Goal: Task Accomplishment & Management: Manage account settings

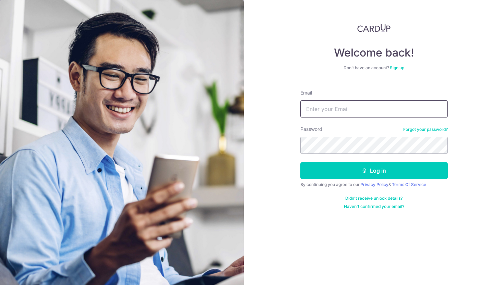
click at [312, 109] on input "Email" at bounding box center [373, 109] width 147 height 17
type input "[EMAIL_ADDRESS][DOMAIN_NAME]"
click at [283, 134] on div "Welcome back! Don’t have an account? Sign up Email chong.joven@gmail.com Passwo…" at bounding box center [374, 142] width 260 height 285
click at [350, 106] on input "Email" at bounding box center [373, 109] width 147 height 17
type input "[EMAIL_ADDRESS][DOMAIN_NAME]"
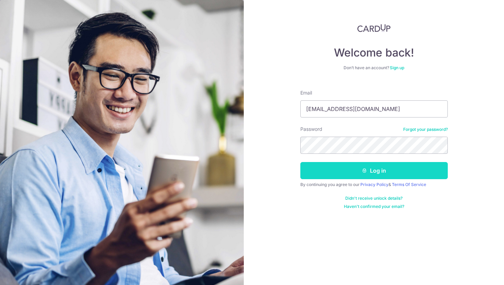
click at [337, 173] on button "Log in" at bounding box center [373, 170] width 147 height 17
